Goal: Task Accomplishment & Management: Complete application form

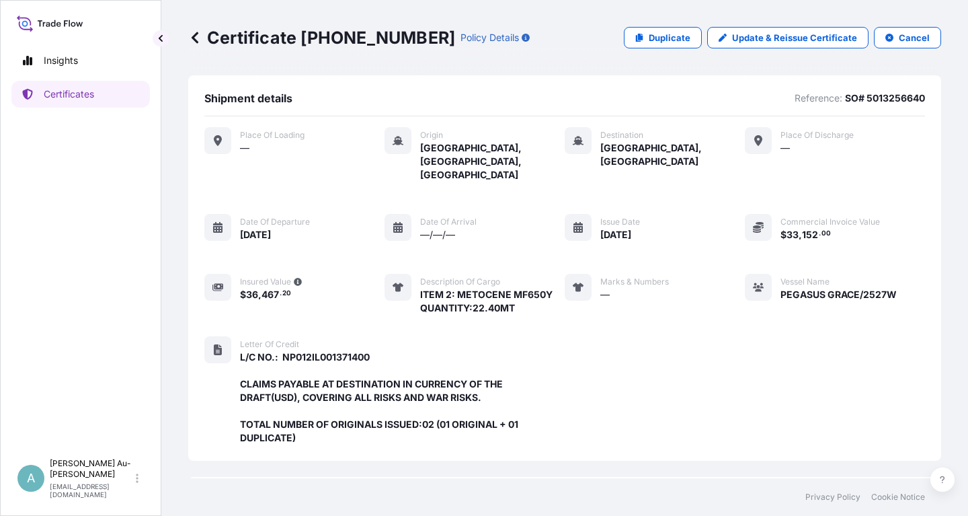
scroll to position [356, 0]
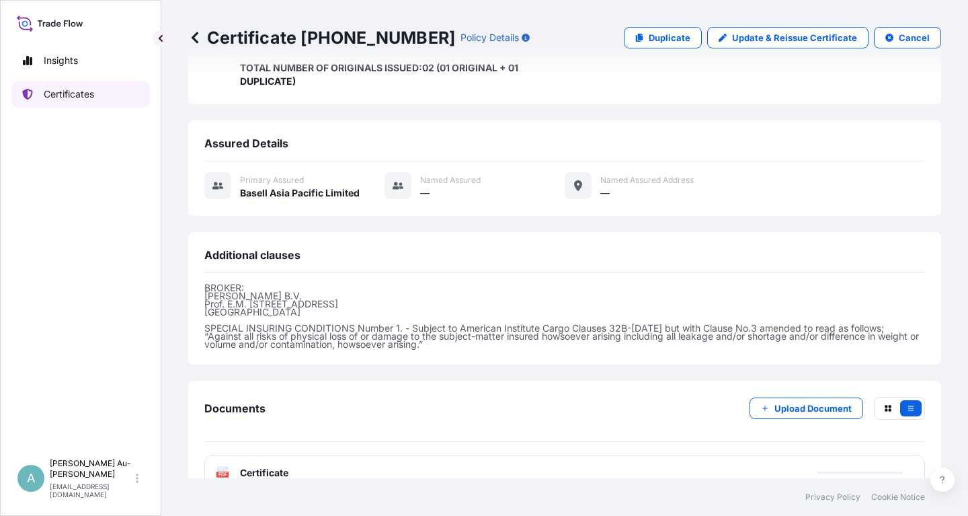
click at [94, 99] on p "Certificates" at bounding box center [69, 93] width 50 height 13
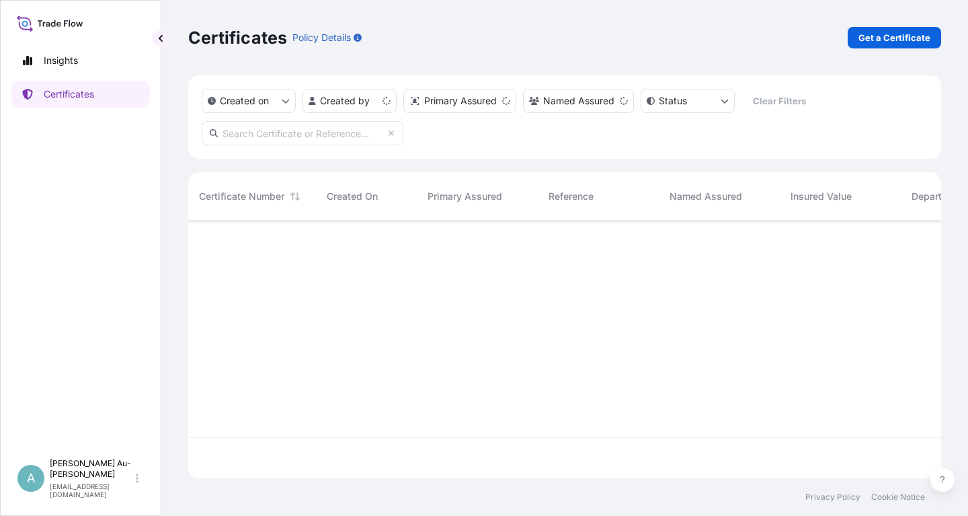
scroll to position [265, 753]
click at [268, 133] on input "text" at bounding box center [303, 133] width 202 height 24
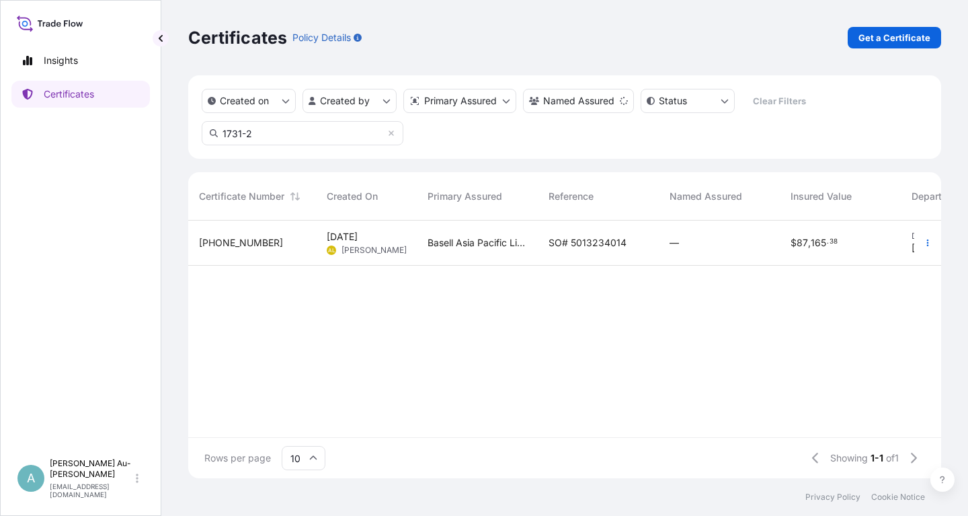
type input "1731-2"
click at [580, 249] on span "SO# 5013234014" at bounding box center [588, 242] width 78 height 13
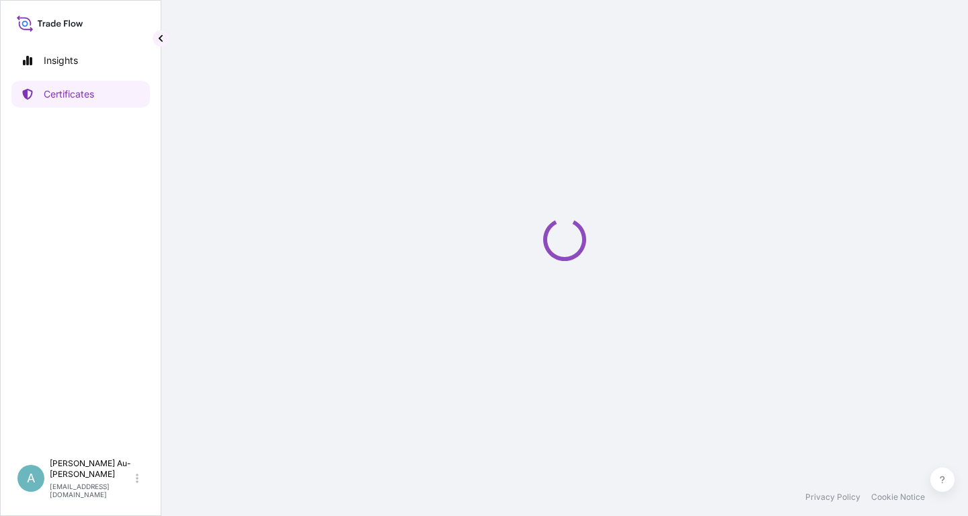
click at [579, 248] on icon "Loading" at bounding box center [565, 239] width 54 height 54
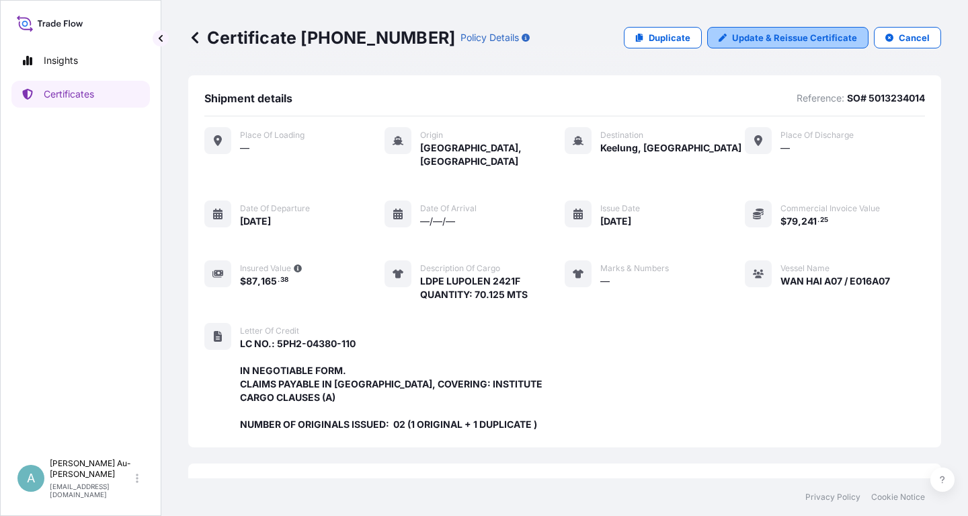
click at [804, 39] on p "Update & Reissue Certificate" at bounding box center [794, 37] width 125 height 13
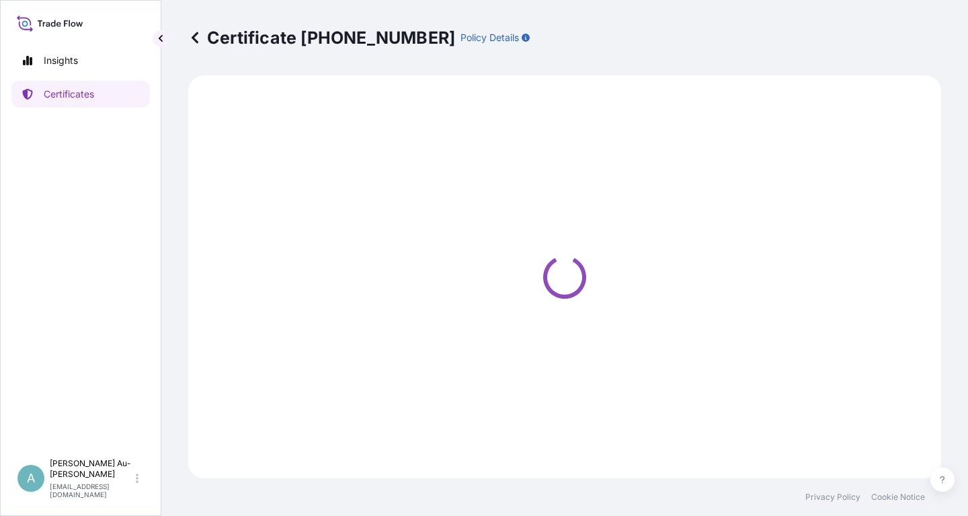
select select "Sea"
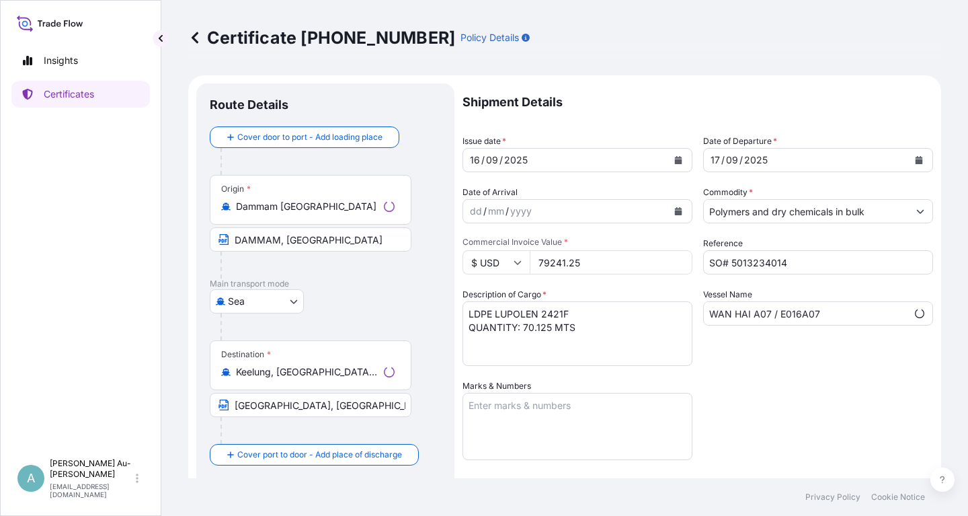
select select "32034"
click at [674, 161] on button "Calendar" at bounding box center [679, 160] width 22 height 22
click at [675, 161] on icon "Calendar" at bounding box center [678, 160] width 7 height 8
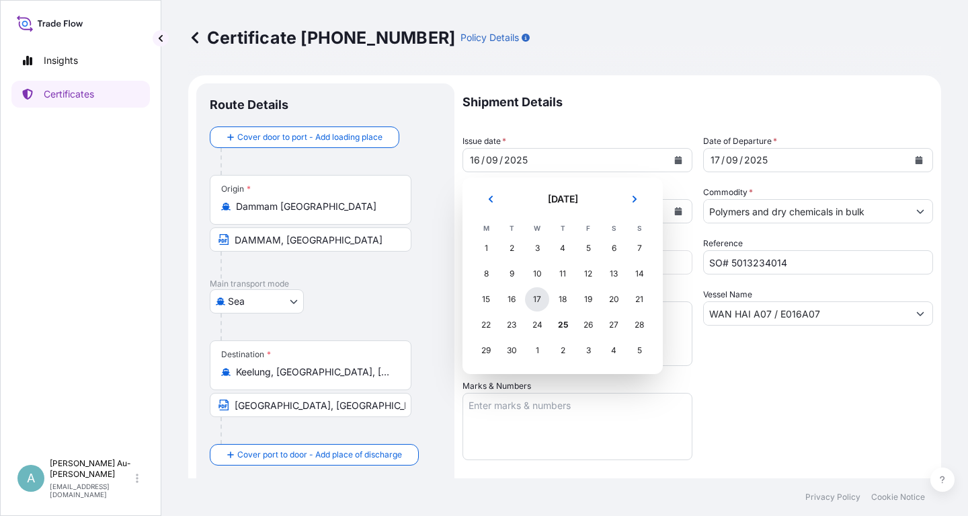
click at [537, 299] on div "17" at bounding box center [537, 299] width 24 height 24
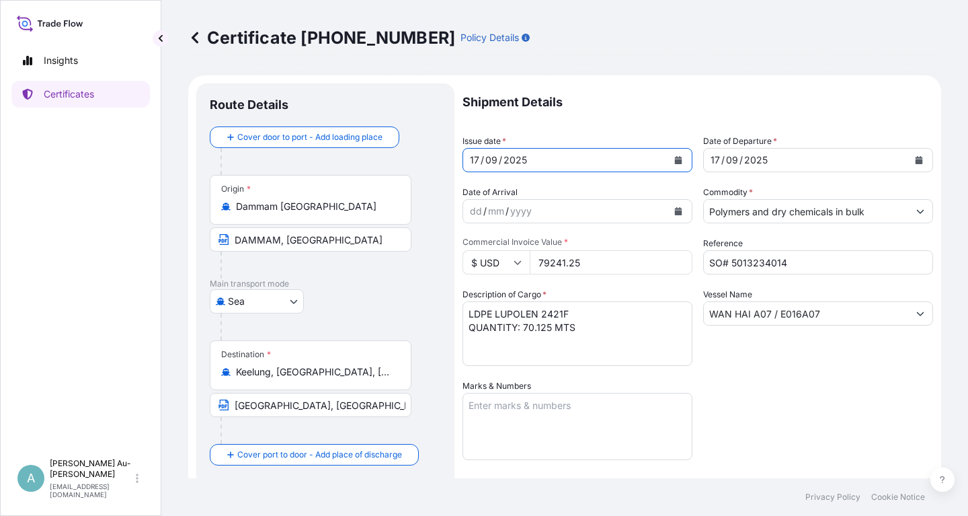
click at [917, 159] on icon "Calendar" at bounding box center [919, 160] width 8 height 8
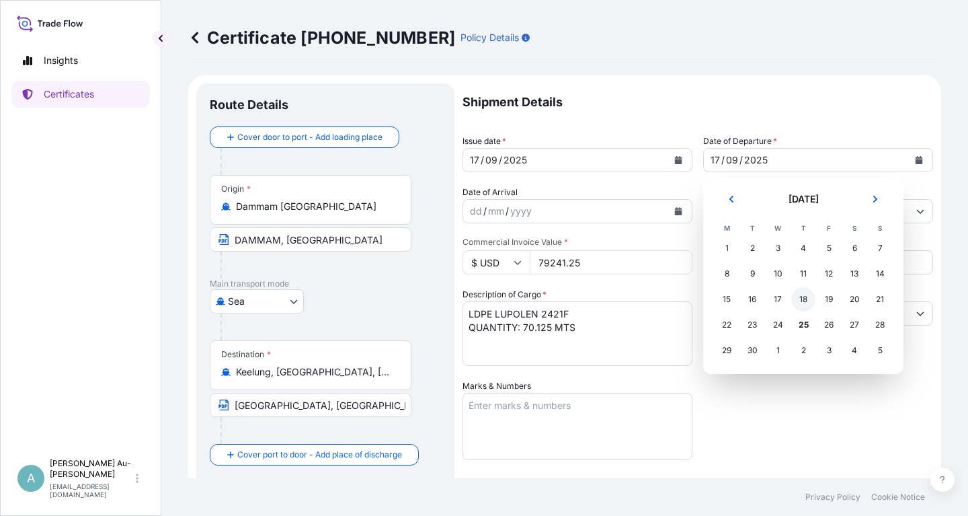
click at [806, 296] on div "18" at bounding box center [803, 299] width 24 height 24
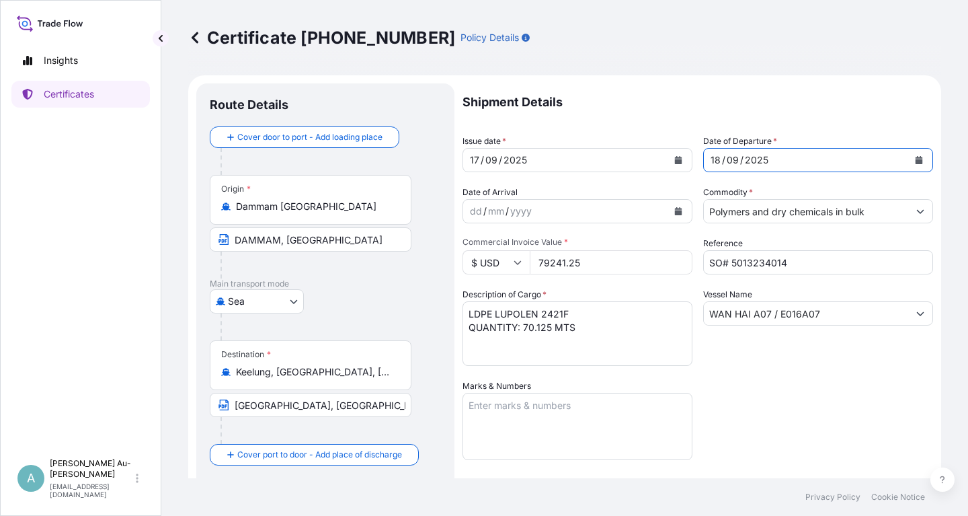
click at [789, 401] on div "Shipment Details Issue date * [DATE] Date of Departure * [DATE] Date of Arrival…" at bounding box center [698, 429] width 471 height 692
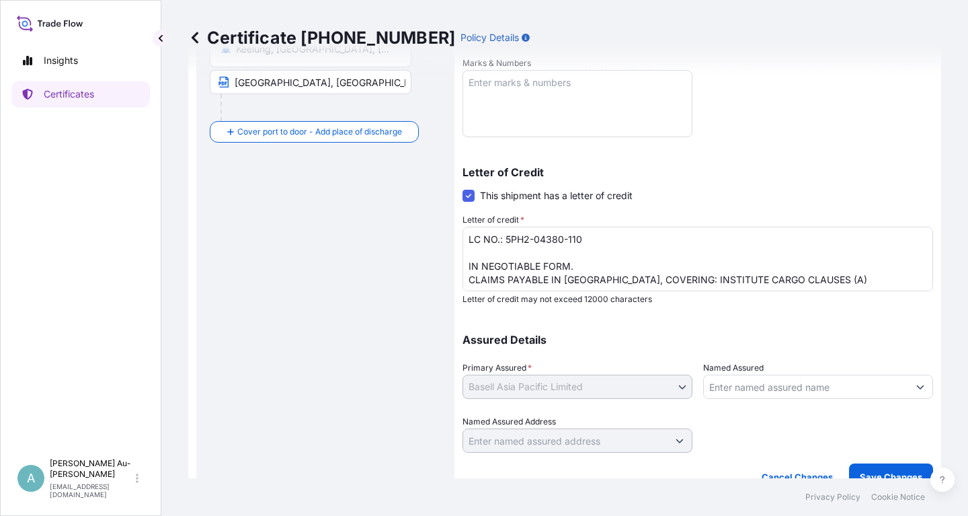
scroll to position [335, 0]
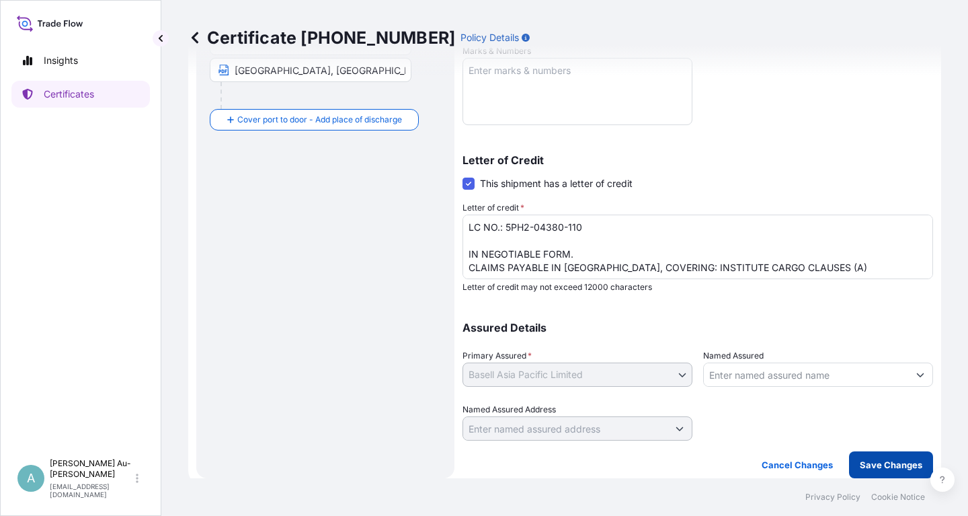
click at [874, 465] on p "Save Changes" at bounding box center [891, 464] width 63 height 13
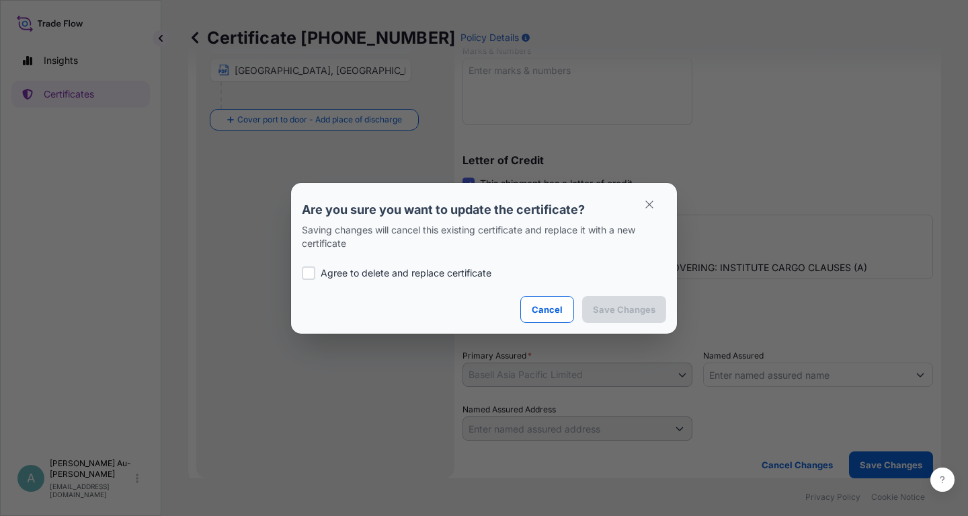
click at [361, 270] on p "Agree to delete and replace certificate" at bounding box center [406, 272] width 171 height 13
checkbox input "true"
click at [611, 305] on p "Save Changes" at bounding box center [624, 309] width 63 height 13
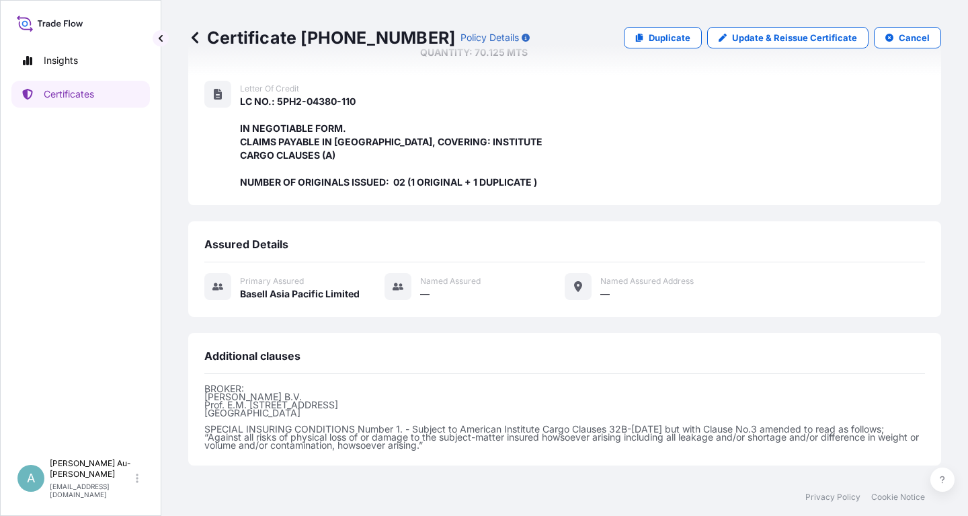
scroll to position [356, 0]
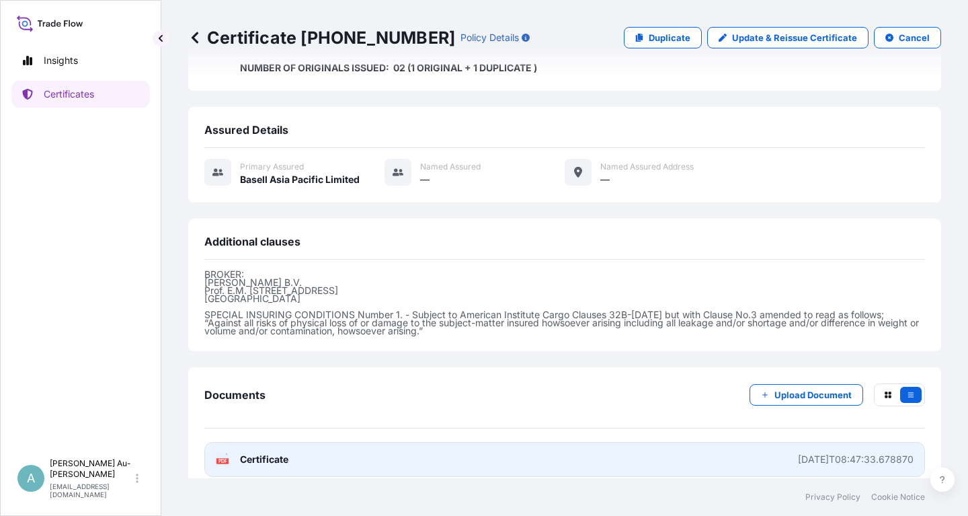
click at [383, 449] on link "PDF Certificate [DATE]T08:47:33.678870" at bounding box center [564, 459] width 721 height 35
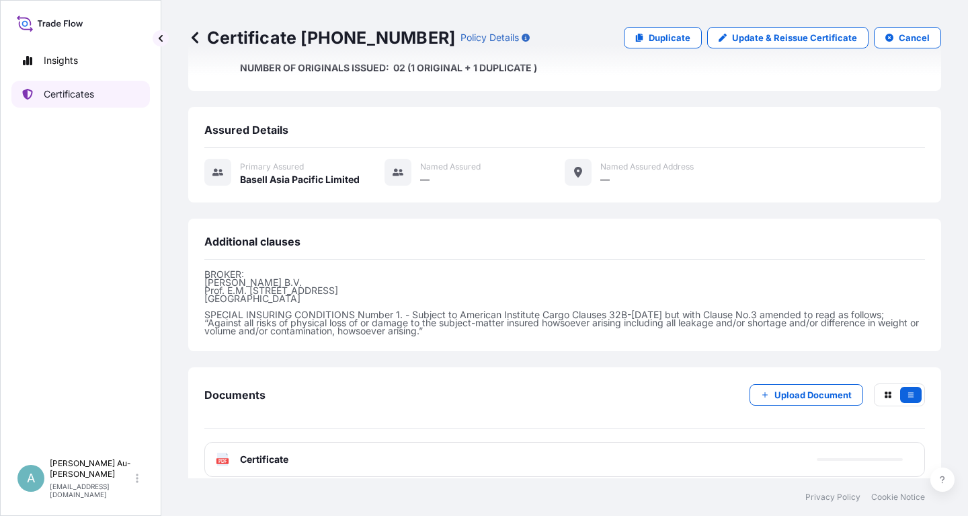
click at [96, 95] on link "Certificates" at bounding box center [80, 94] width 139 height 27
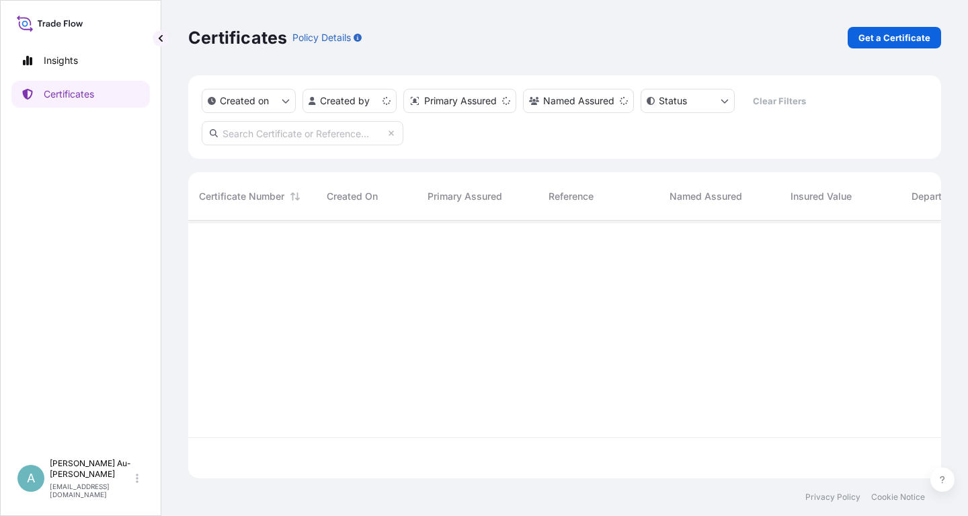
scroll to position [265, 753]
click at [317, 138] on input "text" at bounding box center [303, 133] width 202 height 24
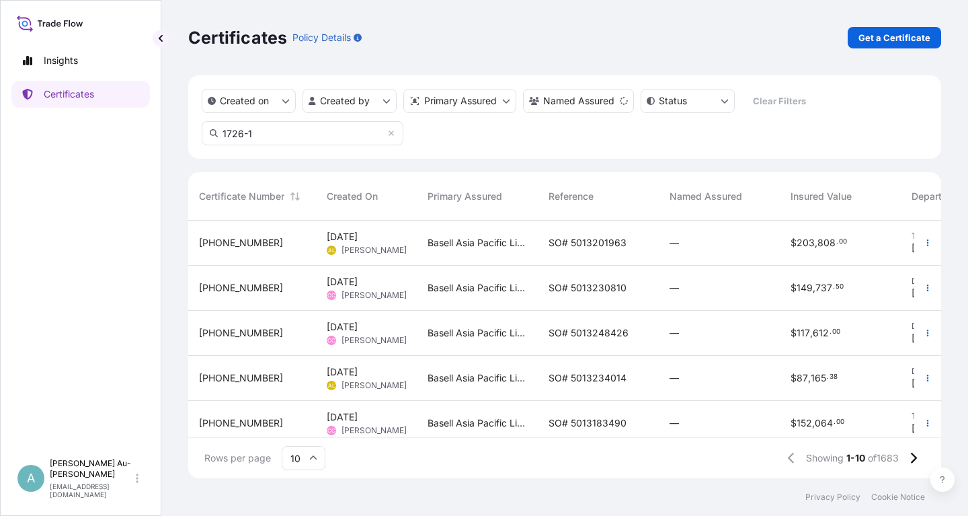
type input "1726-1"
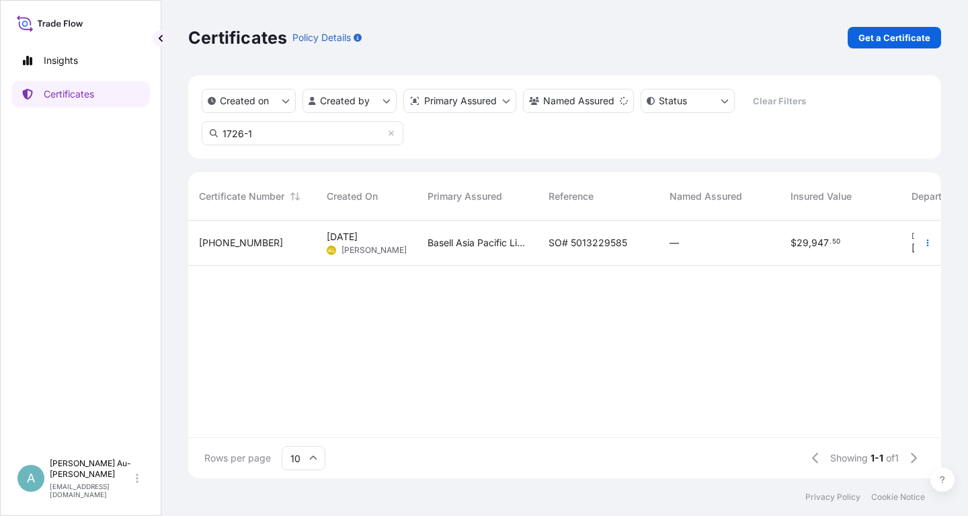
click at [580, 241] on span "SO# 5013229585" at bounding box center [588, 242] width 79 height 13
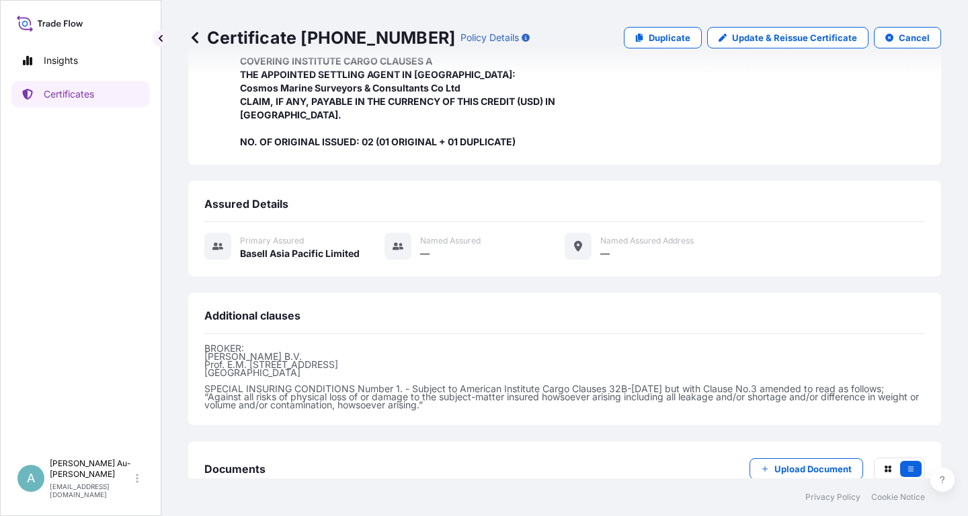
scroll to position [424, 0]
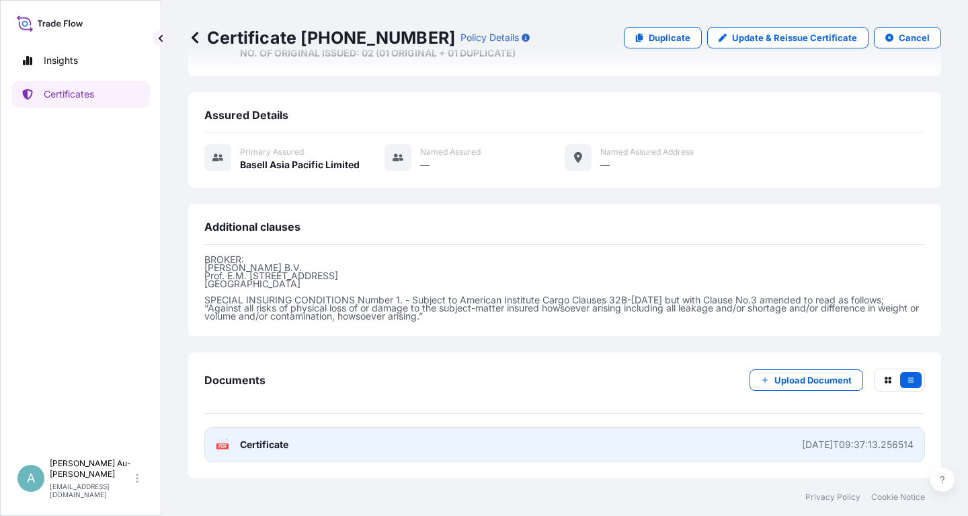
click at [299, 445] on link "PDF Certificate [DATE]T09:37:13.256514" at bounding box center [564, 444] width 721 height 35
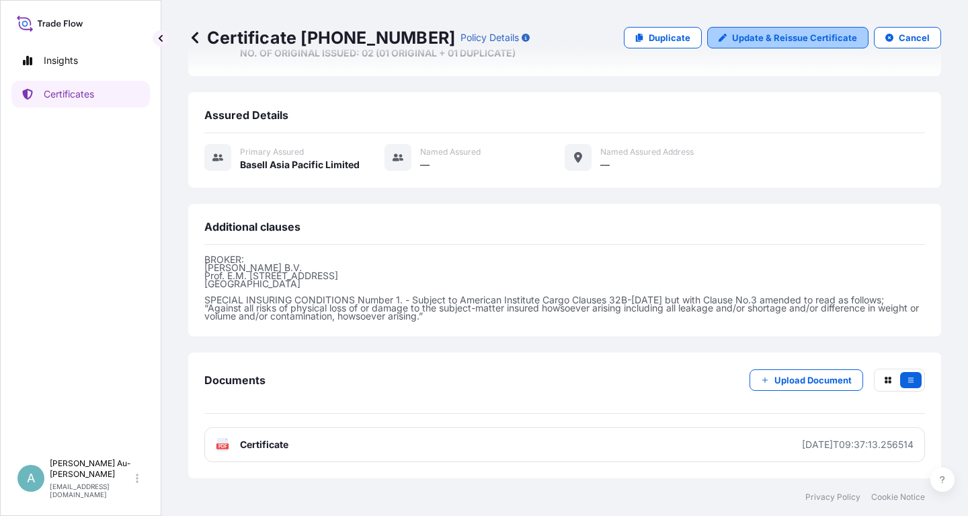
click at [804, 39] on p "Update & Reissue Certificate" at bounding box center [794, 37] width 125 height 13
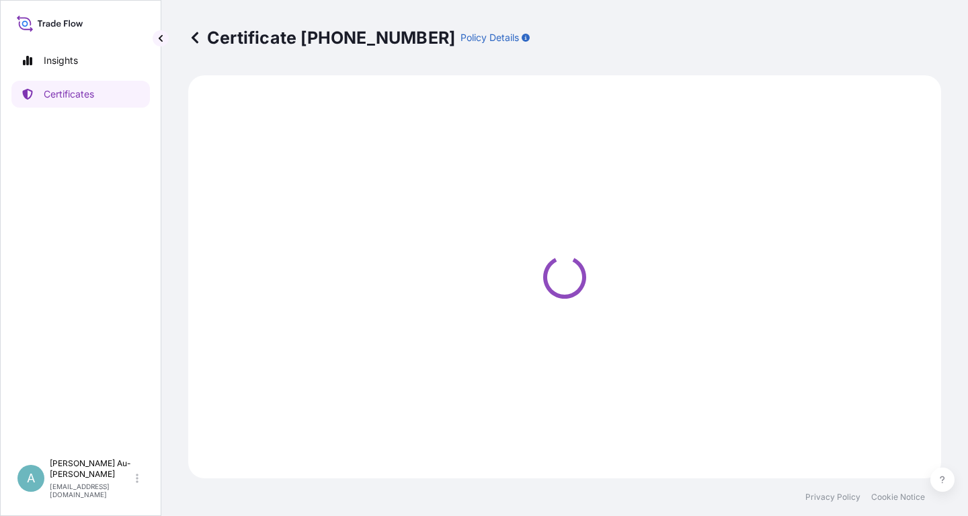
select select "Sea"
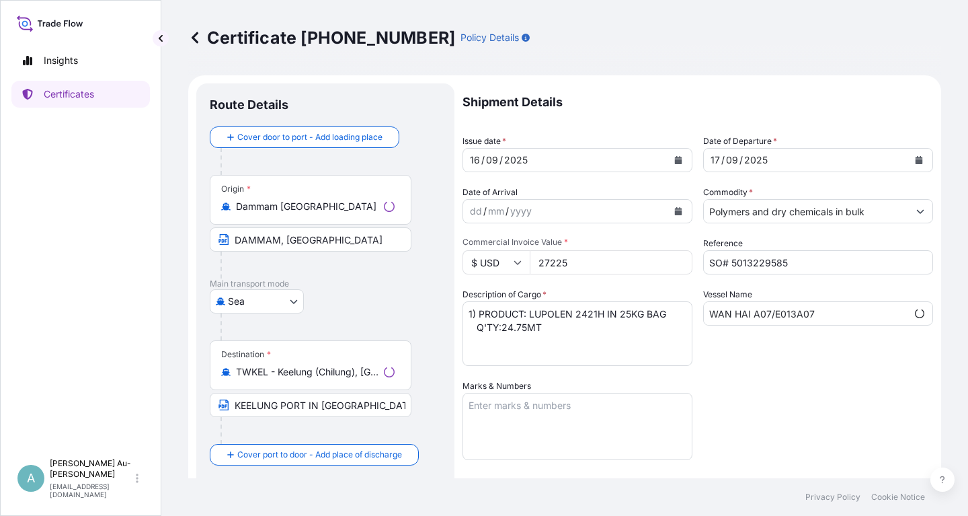
select select "32034"
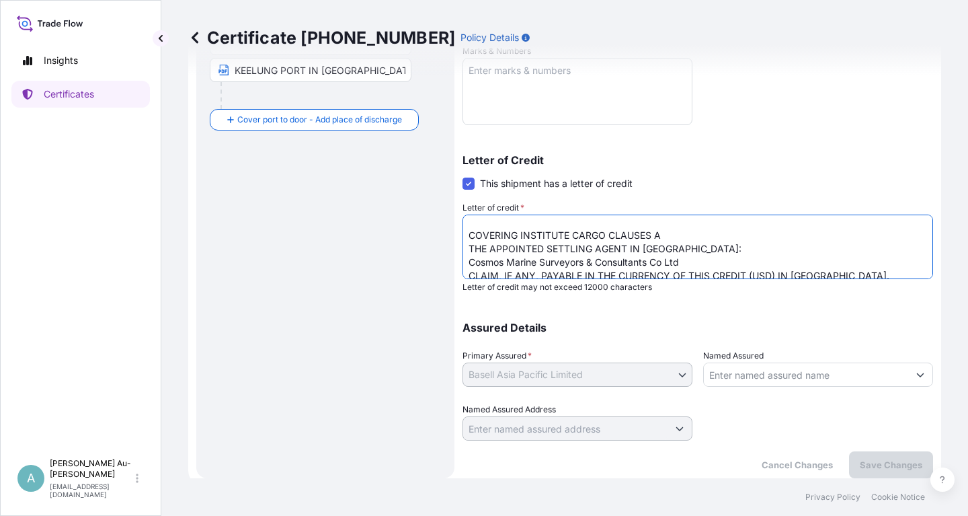
scroll to position [27, 0]
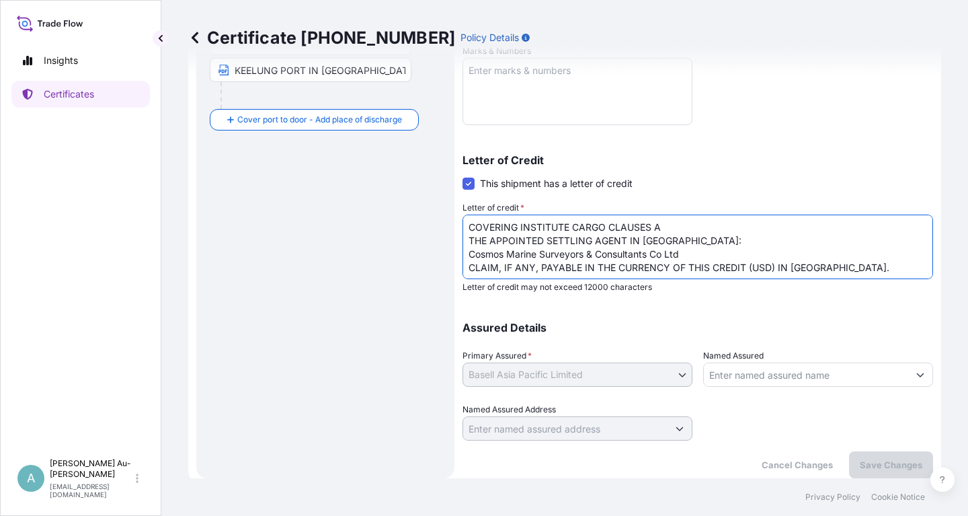
click at [689, 241] on textarea "LC NO.: F5AAAH20341/2AQ COVERING INSTITUTE CARGO CLAUSES A THE APPOINTED SETTLI…" at bounding box center [698, 247] width 471 height 65
click at [686, 256] on textarea "LC NO.: F5AAAH20341/2AQ COVERING INSTITUTE CARGO CLAUSES A THE APPOINTED SETTLI…" at bounding box center [698, 247] width 471 height 65
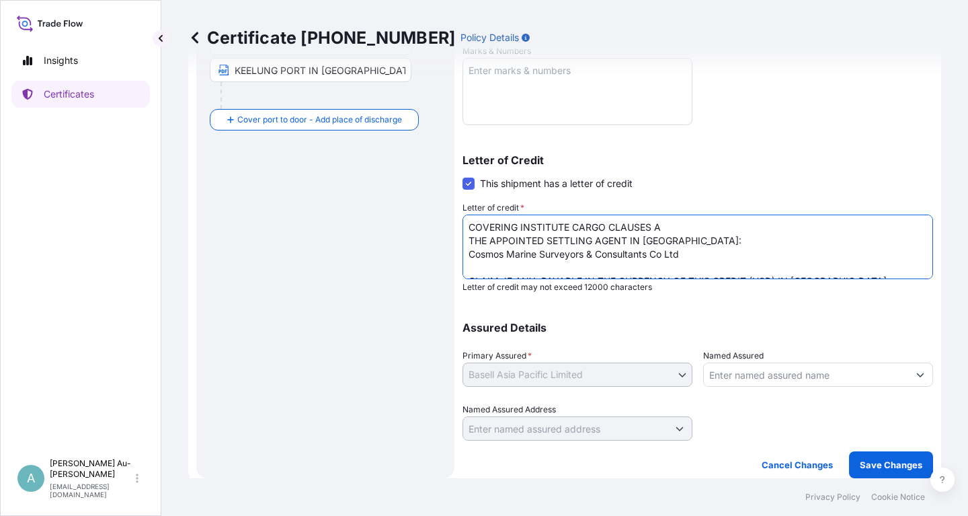
paste textarea "[STREET_ADDRESS][PERSON_NAME]"
click at [812, 264] on textarea "LC NO.: F5AAAH20341/2AQ COVERING INSTITUTE CARGO CLAUSES A THE APPOINTED SETTLI…" at bounding box center [698, 247] width 471 height 65
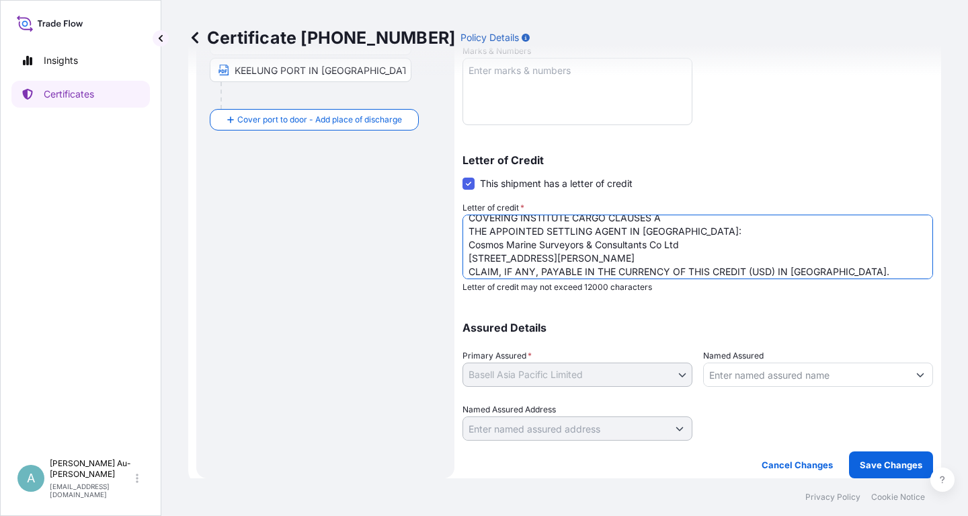
click at [759, 260] on textarea "LC NO.: F5AAAH20341/2AQ COVERING INSTITUTE CARGO CLAUSES A THE APPOINTED SETTLI…" at bounding box center [698, 247] width 471 height 65
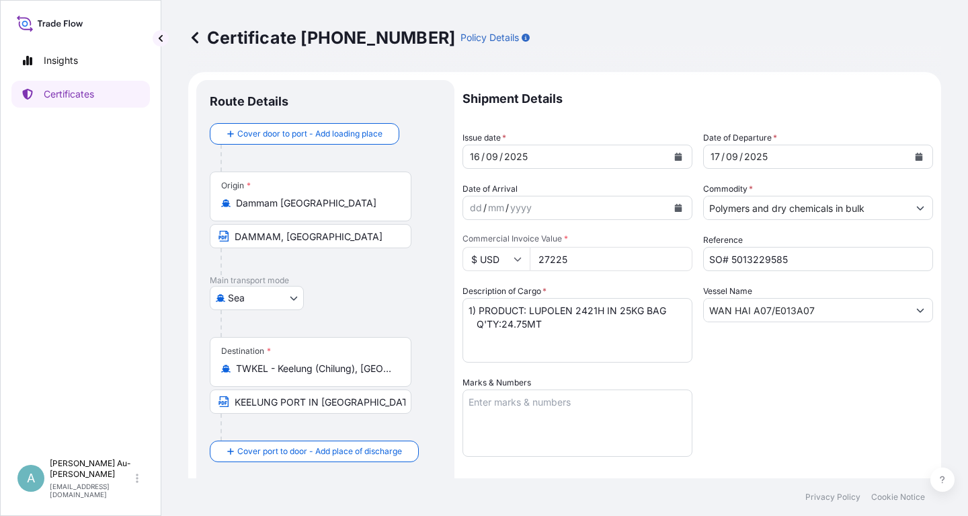
scroll to position [0, 0]
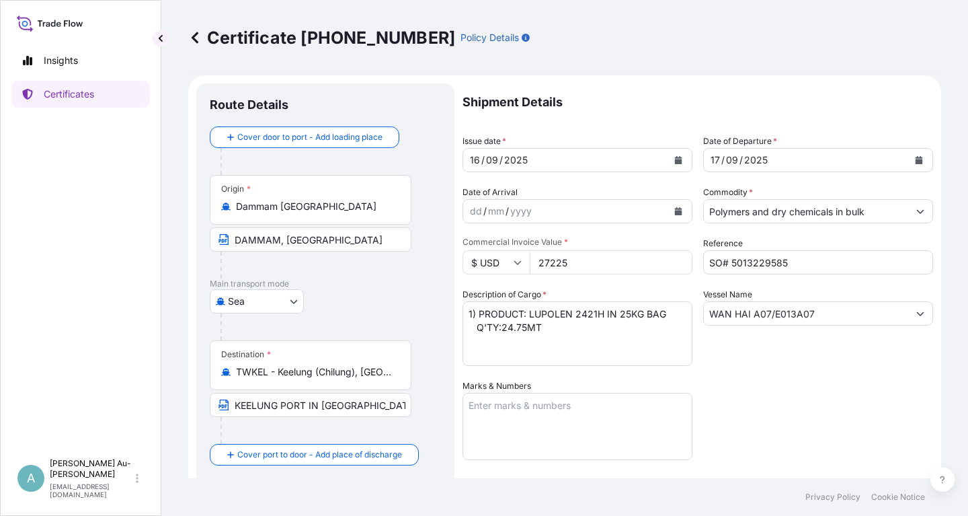
type textarea "LC NO.: F5AAAH20341/2AQ COVERING INSTITUTE CARGO CLAUSES A THE APPOINTED SETTLI…"
click at [678, 162] on icon "Calendar" at bounding box center [678, 160] width 7 height 8
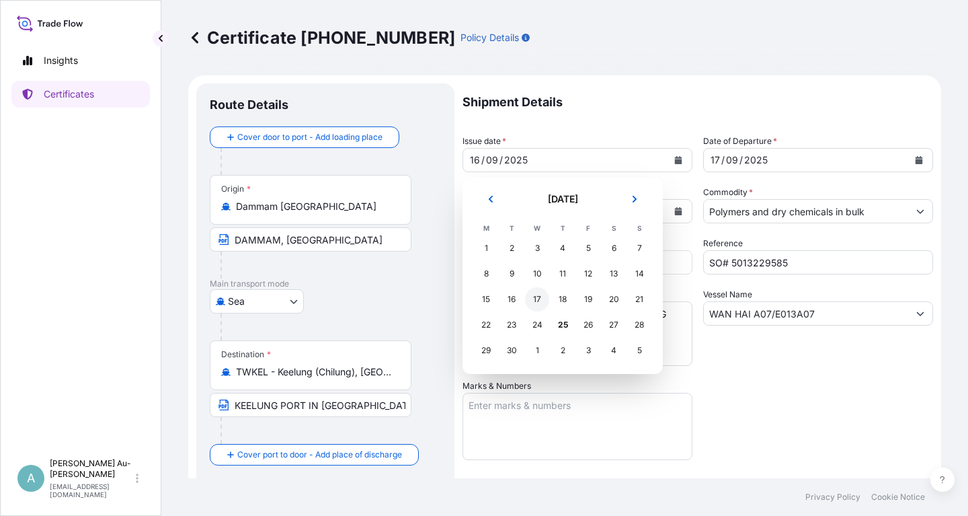
click at [541, 300] on div "17" at bounding box center [537, 299] width 24 height 24
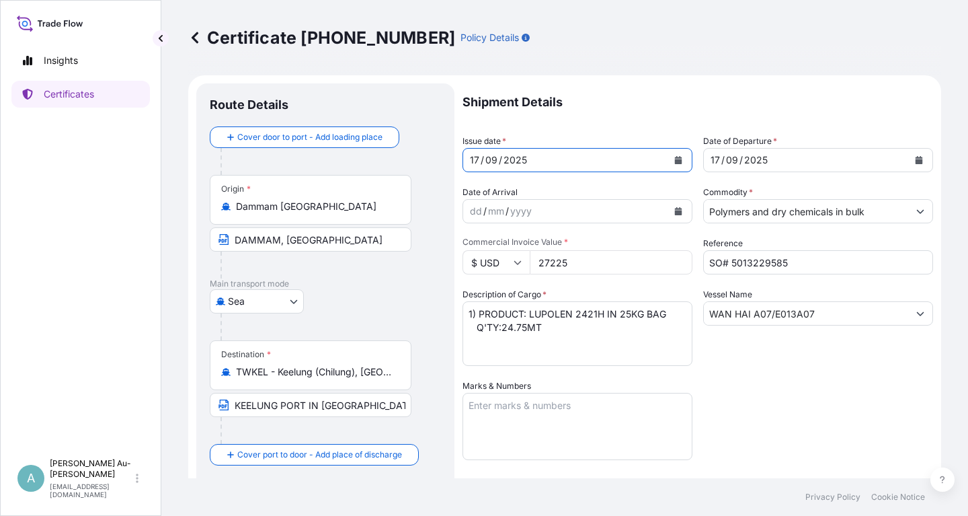
click at [914, 161] on button "Calendar" at bounding box center [919, 160] width 22 height 22
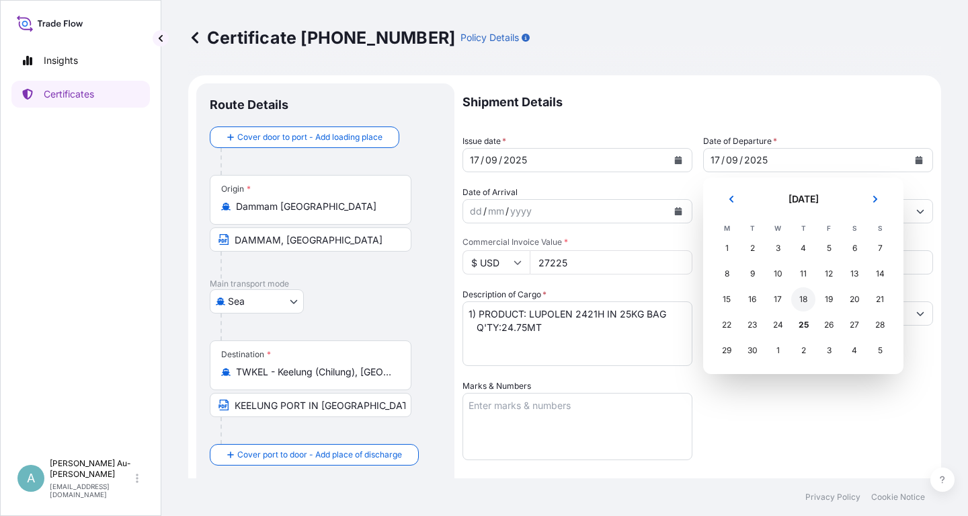
click at [804, 301] on div "18" at bounding box center [803, 299] width 24 height 24
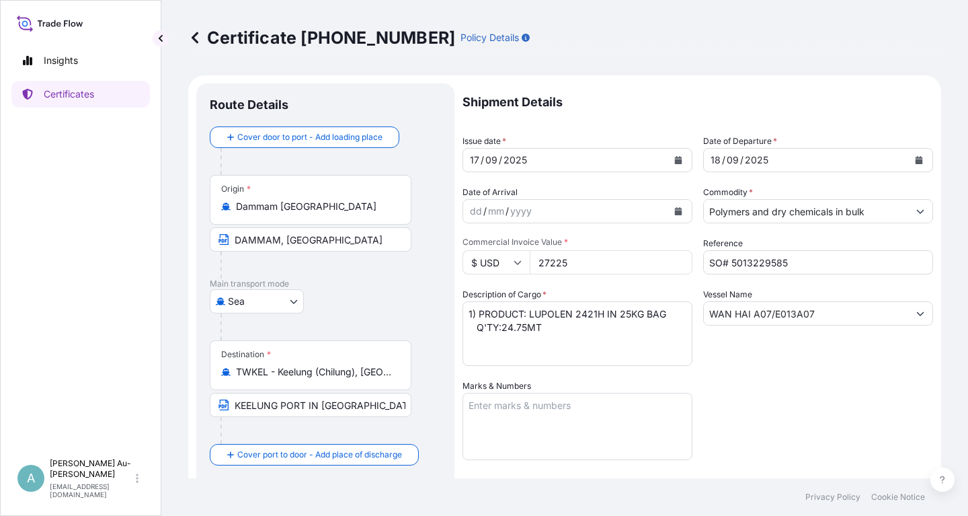
click at [782, 389] on div "Shipment Details Issue date * [DATE] Date of Departure * [DATE] Date of Arrival…" at bounding box center [698, 429] width 471 height 692
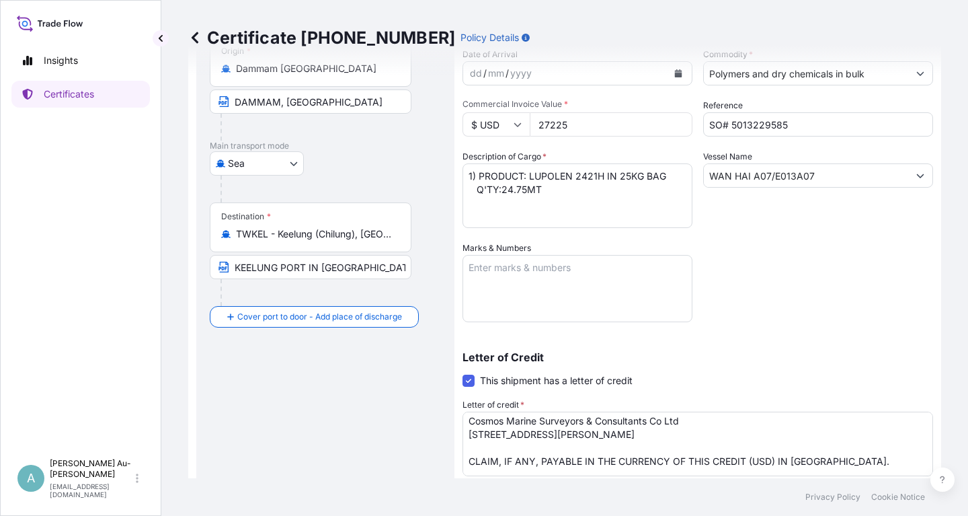
scroll to position [161, 0]
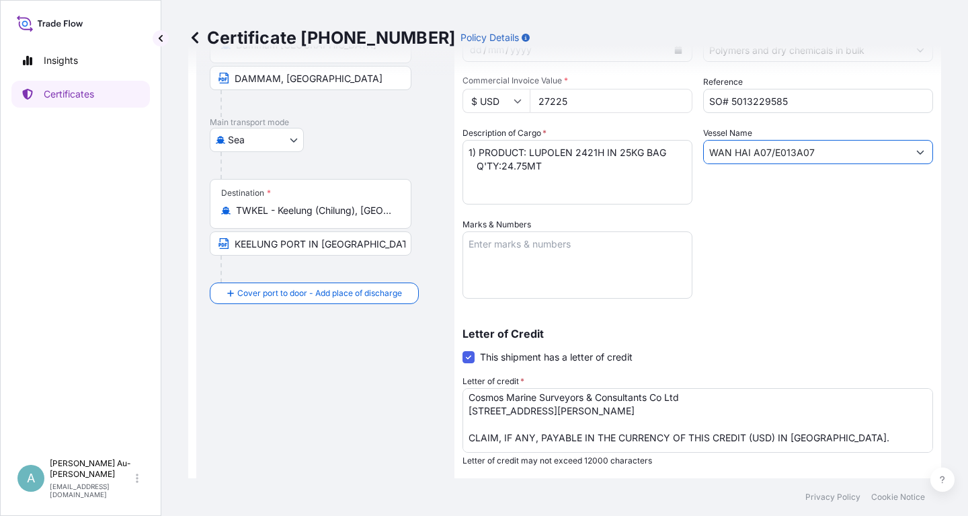
click at [822, 151] on input "WAN HAI A07/E013A07" at bounding box center [806, 152] width 204 height 24
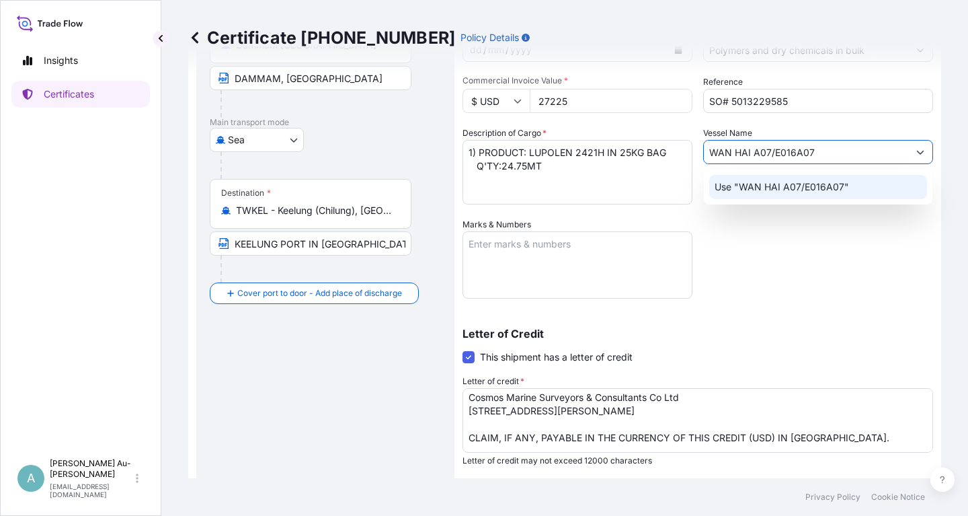
type input "WAN HAI A07/E016A07"
click at [808, 278] on div "Shipment Details Issue date * [DATE] Date of Departure * [DATE] Date of Arrival…" at bounding box center [698, 268] width 471 height 692
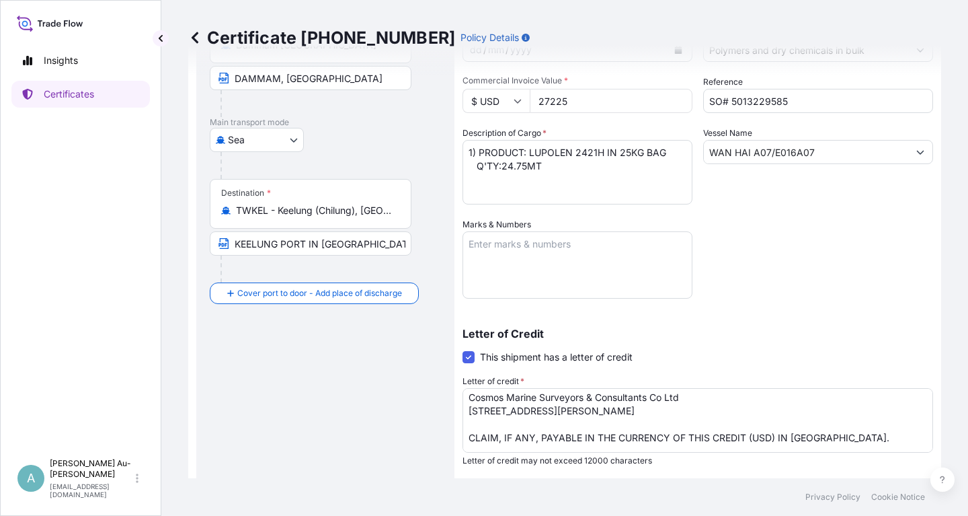
scroll to position [335, 0]
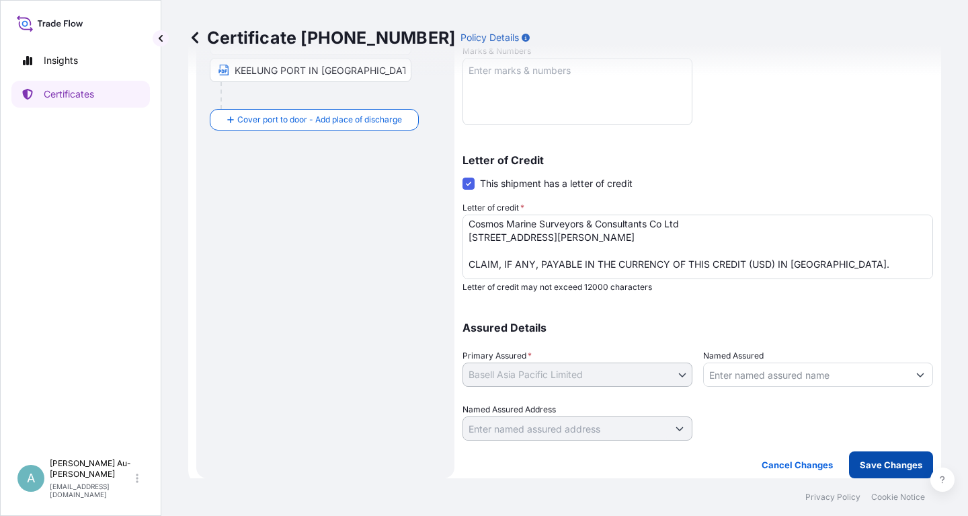
click at [885, 469] on p "Save Changes" at bounding box center [891, 464] width 63 height 13
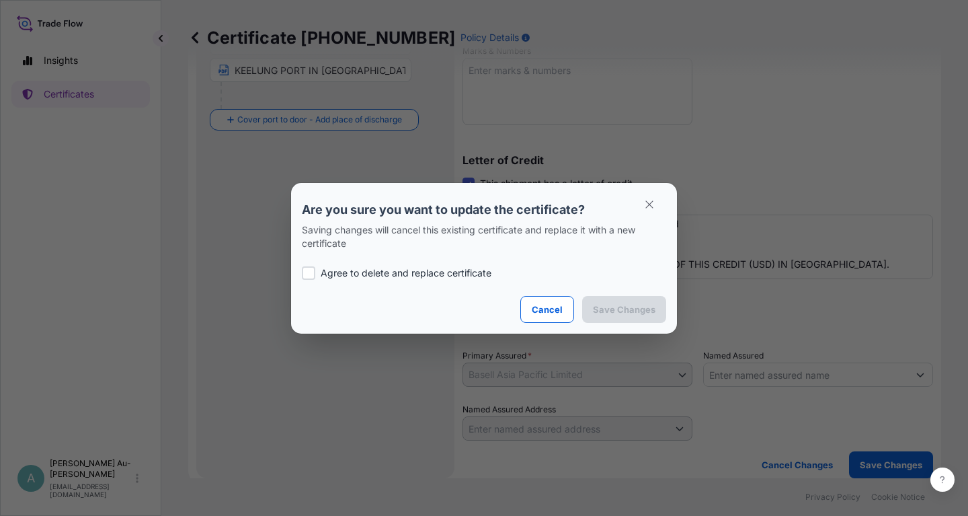
click at [376, 274] on p "Agree to delete and replace certificate" at bounding box center [406, 272] width 171 height 13
checkbox input "true"
click at [634, 318] on button "Save Changes" at bounding box center [624, 309] width 84 height 27
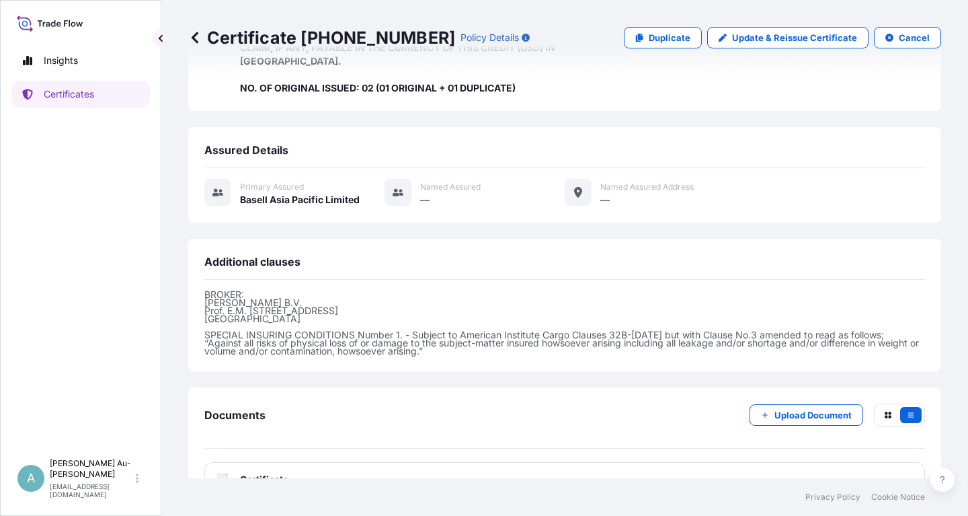
scroll to position [451, 0]
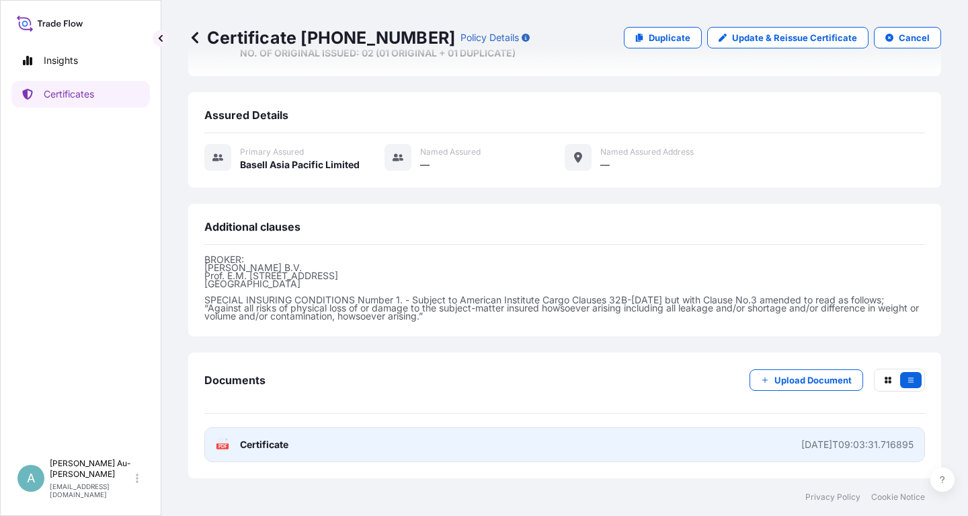
click at [468, 451] on link "PDF Certificate [DATE]T09:03:31.716895" at bounding box center [564, 444] width 721 height 35
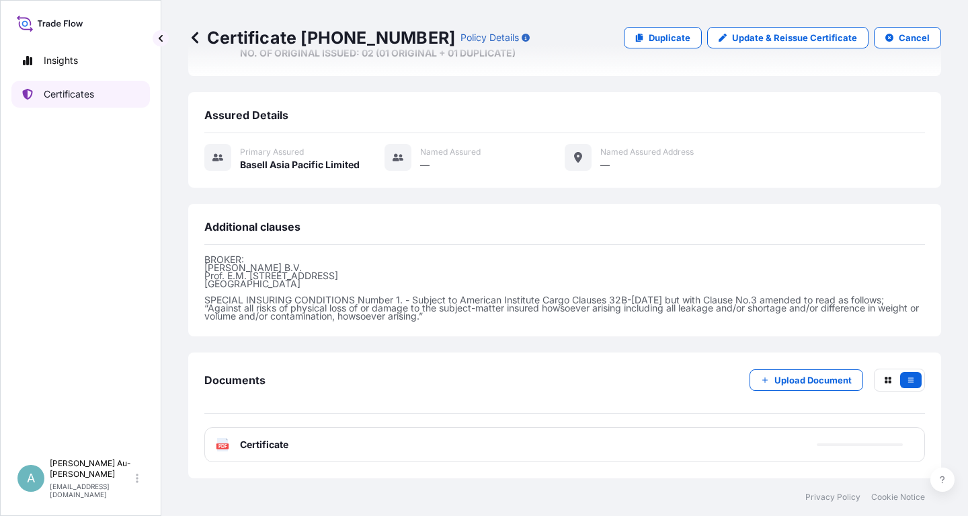
click at [76, 94] on p "Certificates" at bounding box center [69, 93] width 50 height 13
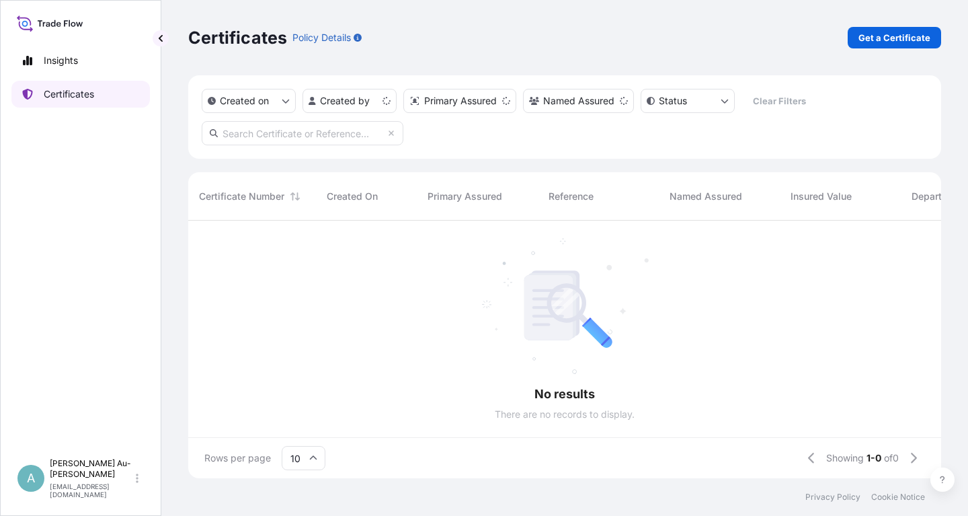
scroll to position [265, 753]
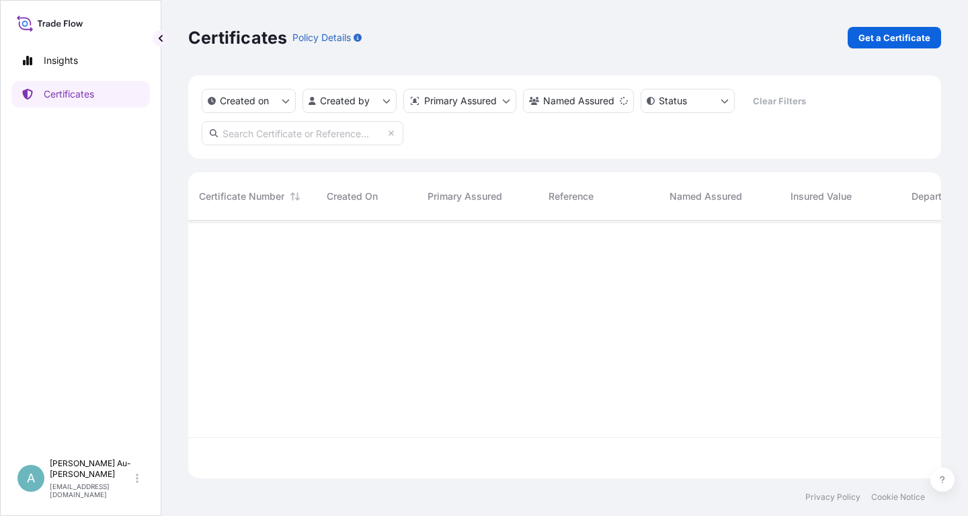
click at [266, 135] on input "text" at bounding box center [303, 133] width 202 height 24
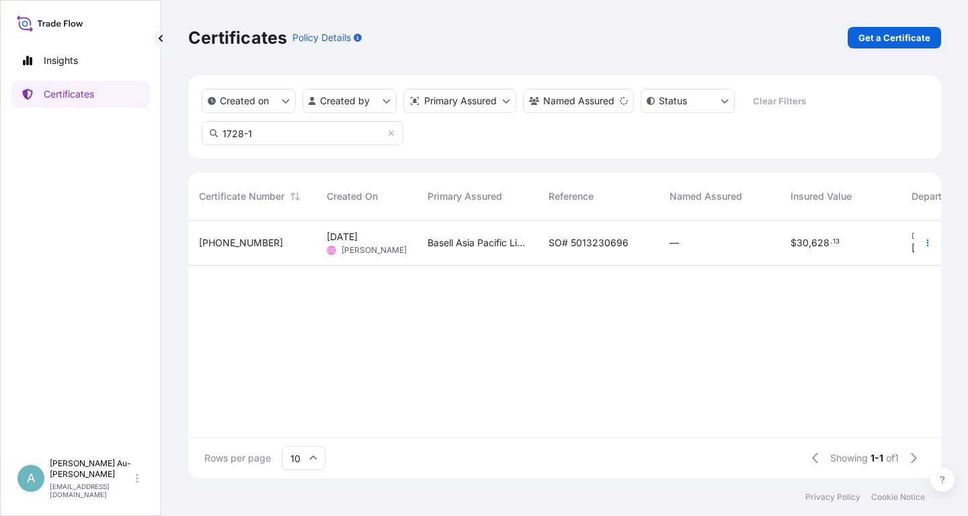
type input "1728-1"
click at [595, 247] on span "SO# 5013230696" at bounding box center [589, 242] width 80 height 13
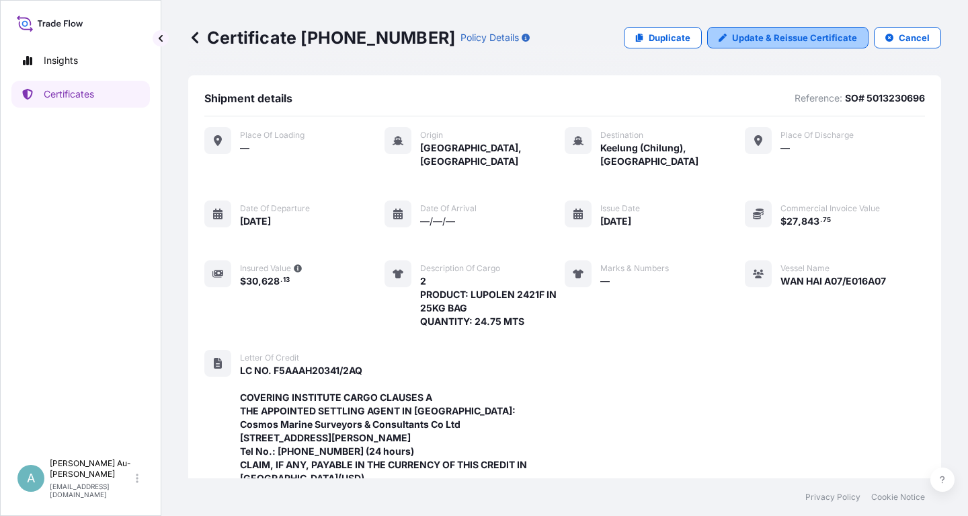
click at [773, 39] on p "Update & Reissue Certificate" at bounding box center [794, 37] width 125 height 13
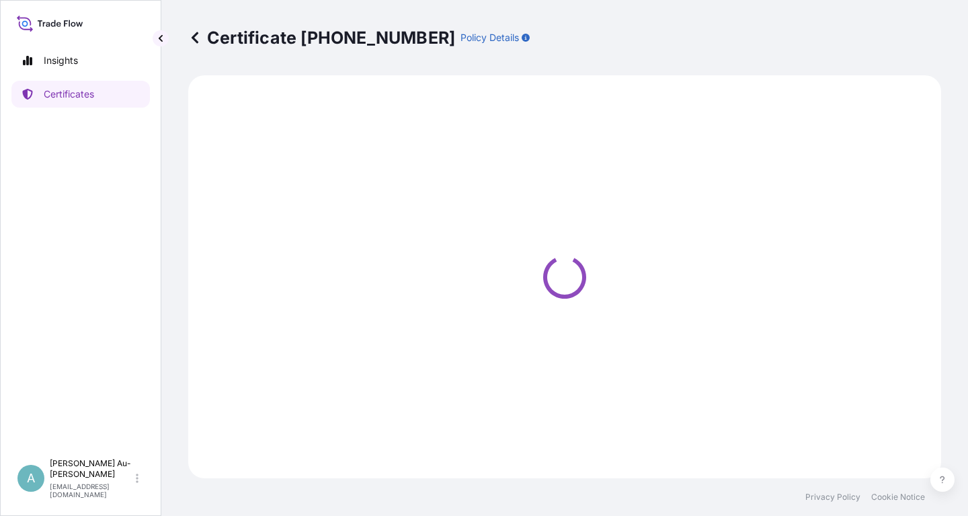
select select "Sea"
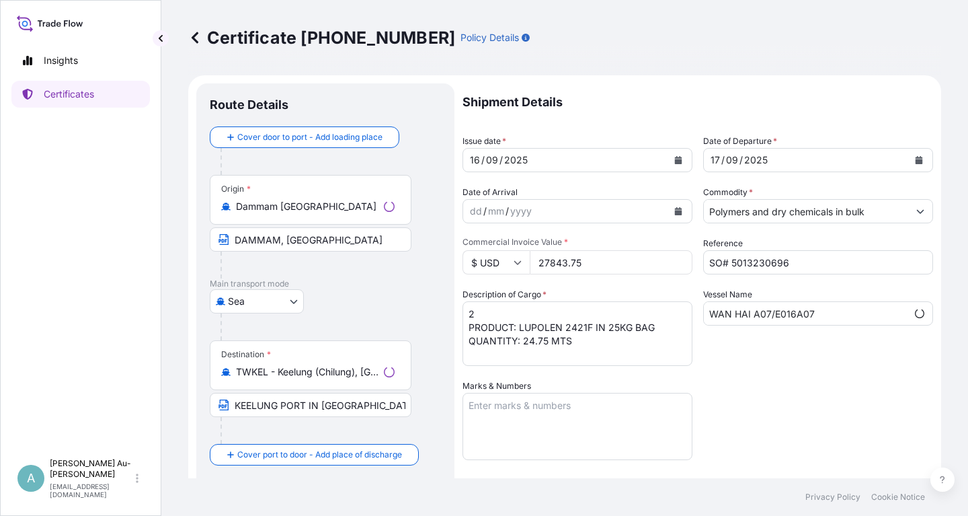
select select "32034"
click at [676, 159] on icon "Calendar" at bounding box center [678, 160] width 8 height 8
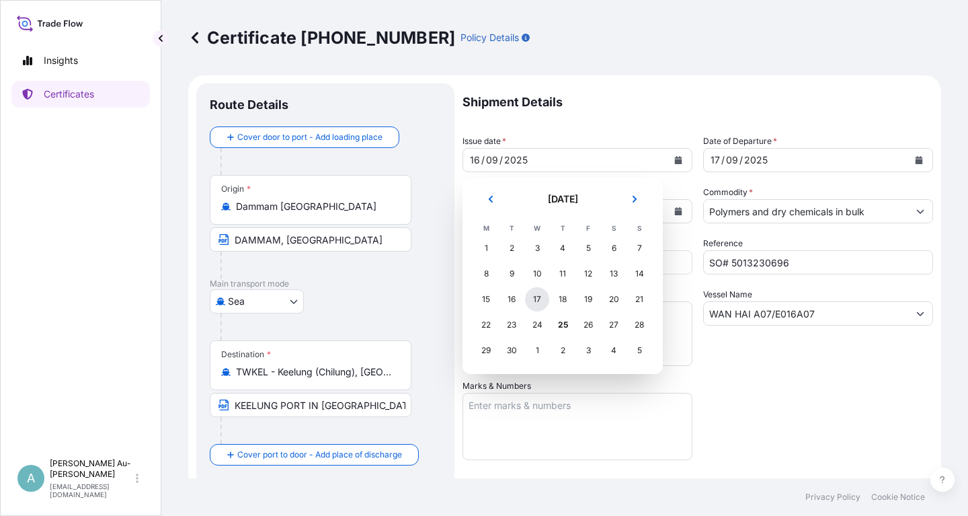
click at [538, 296] on div "17" at bounding box center [537, 299] width 24 height 24
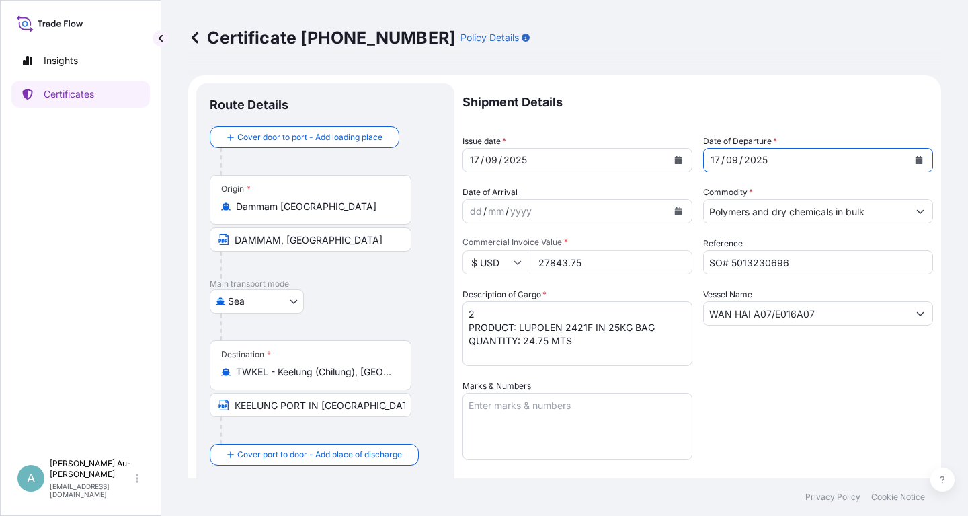
click at [917, 165] on button "Calendar" at bounding box center [919, 160] width 22 height 22
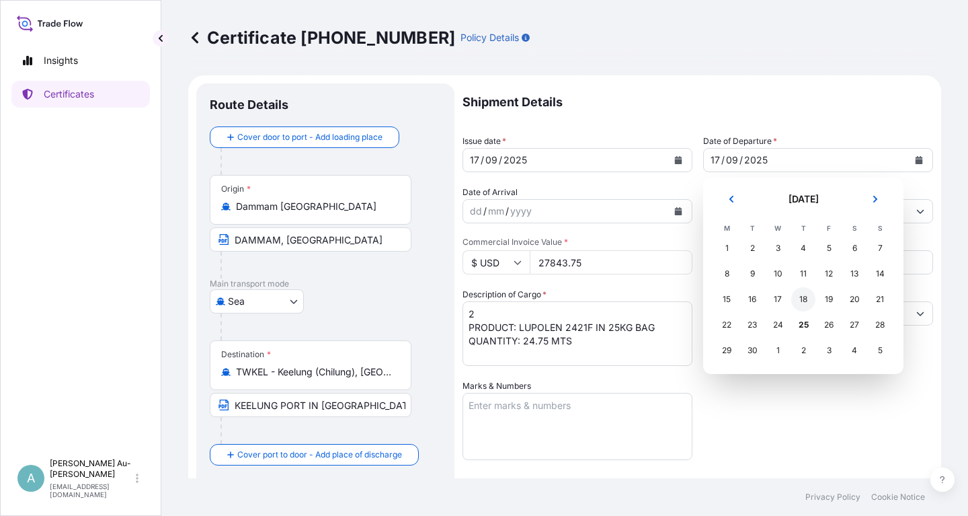
click at [802, 302] on div "18" at bounding box center [803, 299] width 24 height 24
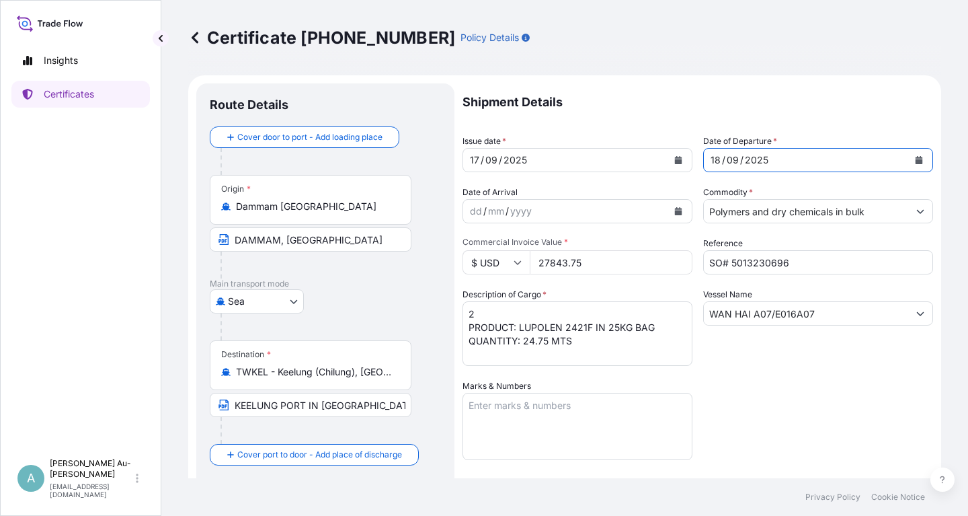
click at [751, 424] on div "Shipment Details Issue date * [DATE] Date of Departure * [DATE] Date of Arrival…" at bounding box center [698, 429] width 471 height 692
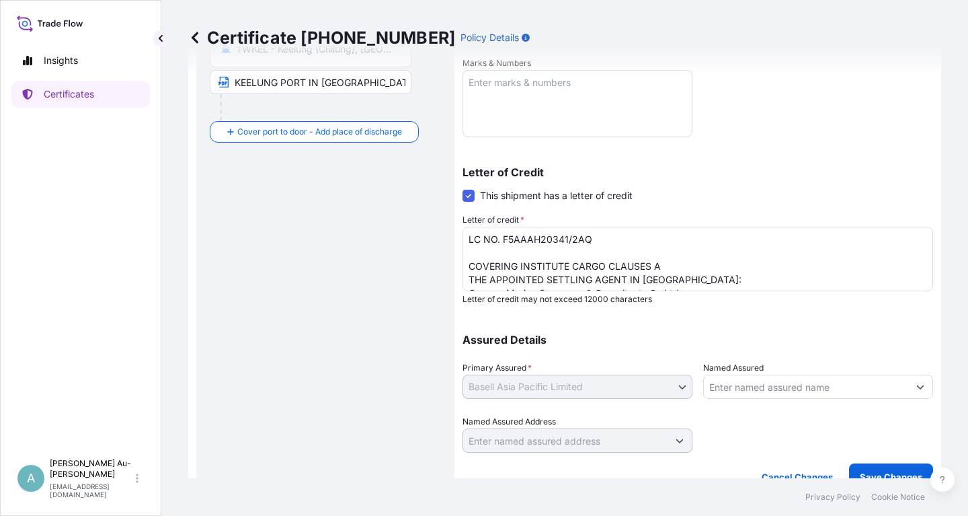
scroll to position [335, 0]
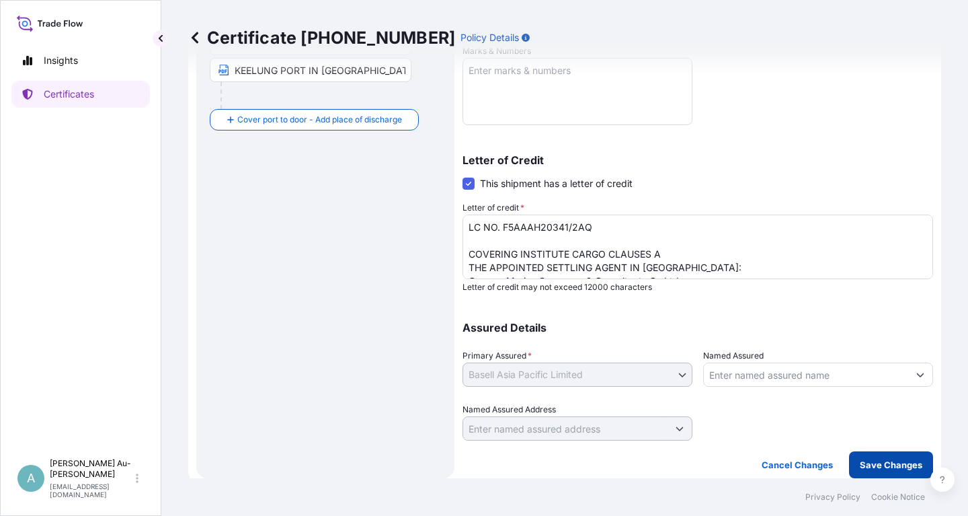
click at [861, 464] on button "Save Changes" at bounding box center [891, 464] width 84 height 27
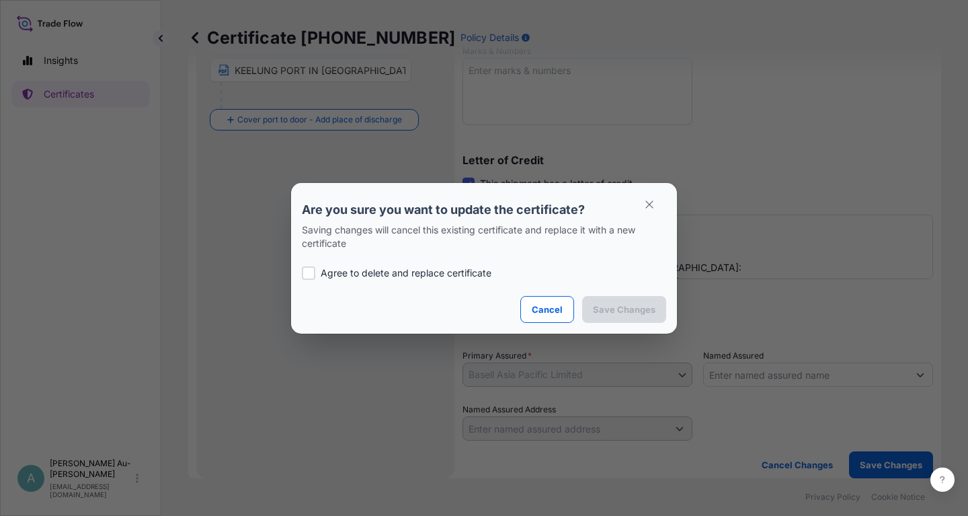
click at [343, 276] on p "Agree to delete and replace certificate" at bounding box center [406, 272] width 171 height 13
checkbox input "true"
click at [629, 315] on p "Save Changes" at bounding box center [624, 309] width 63 height 13
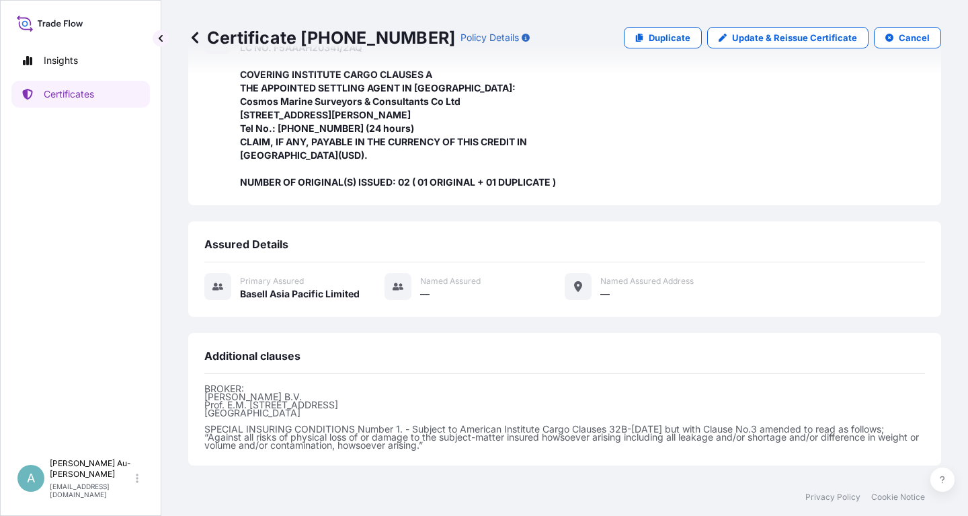
scroll to position [437, 0]
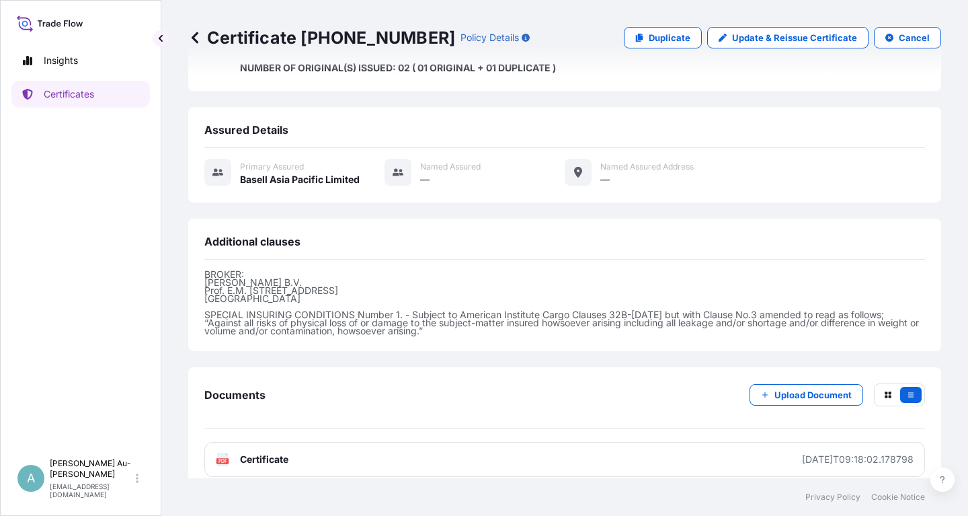
click at [382, 444] on link "PDF Certificate [DATE]T09:18:02.178798" at bounding box center [564, 459] width 721 height 35
